Goal: Book appointment/travel/reservation

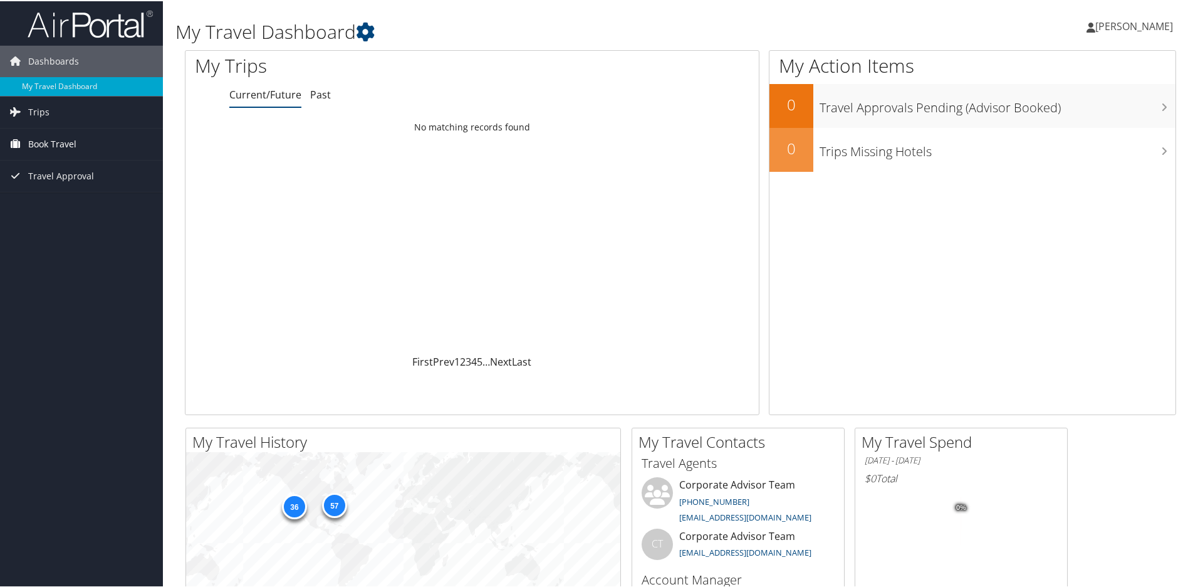
click at [63, 138] on span "Book Travel" at bounding box center [52, 142] width 48 height 31
click at [80, 202] on link "Book/Manage Online Trips" at bounding box center [81, 205] width 163 height 19
